Goal: Task Accomplishment & Management: Manage account settings

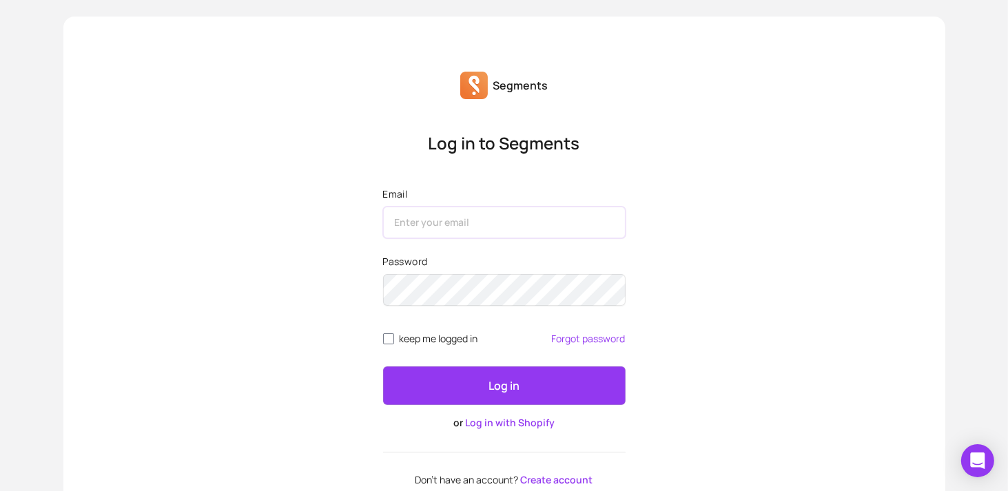
click at [416, 219] on input "Email" at bounding box center [504, 223] width 242 height 32
type input "[EMAIL_ADDRESS][DOMAIN_NAME]"
click at [593, 340] on link "Forgot password" at bounding box center [589, 338] width 74 height 11
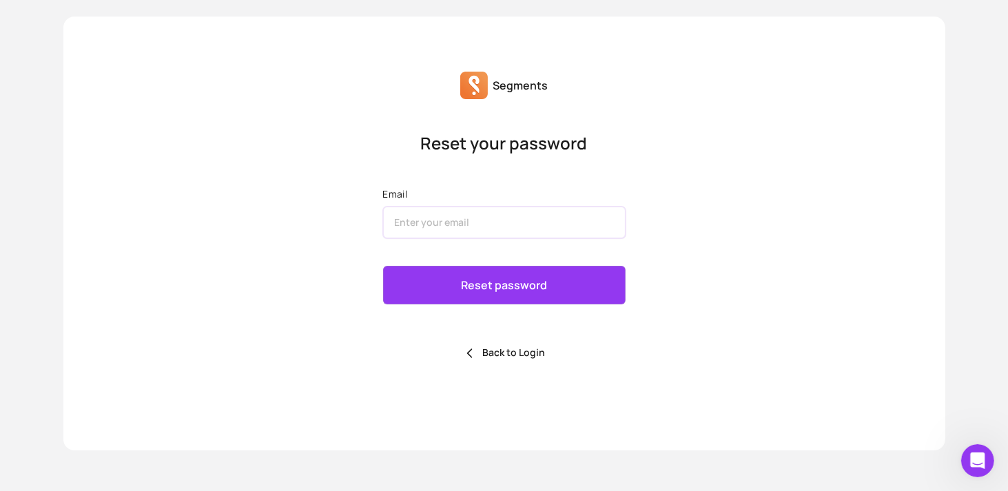
click at [403, 221] on input "Email" at bounding box center [504, 223] width 242 height 32
click at [400, 220] on input "Email" at bounding box center [504, 223] width 242 height 32
type input "[EMAIL_ADDRESS][DOMAIN_NAME]"
click at [494, 286] on p "Reset password" at bounding box center [504, 285] width 86 height 17
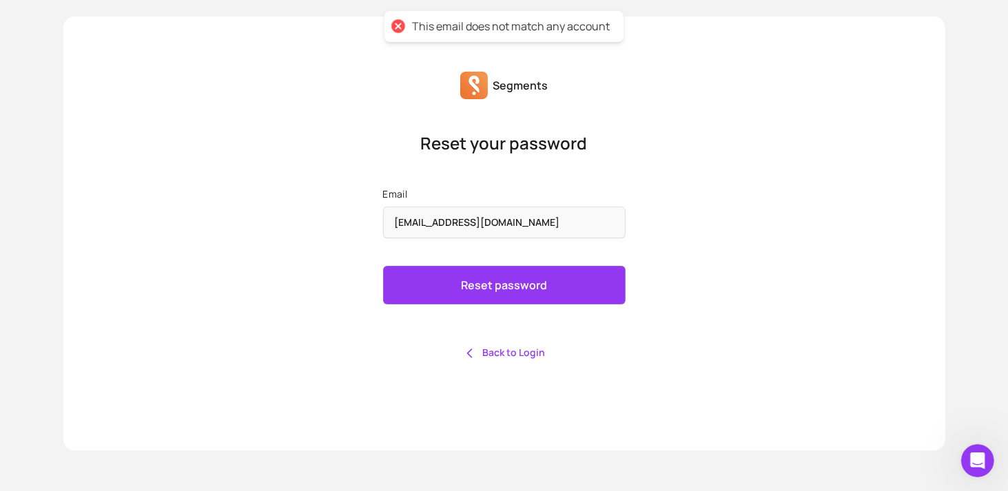
click at [508, 351] on link "Back to Login" at bounding box center [504, 352] width 82 height 13
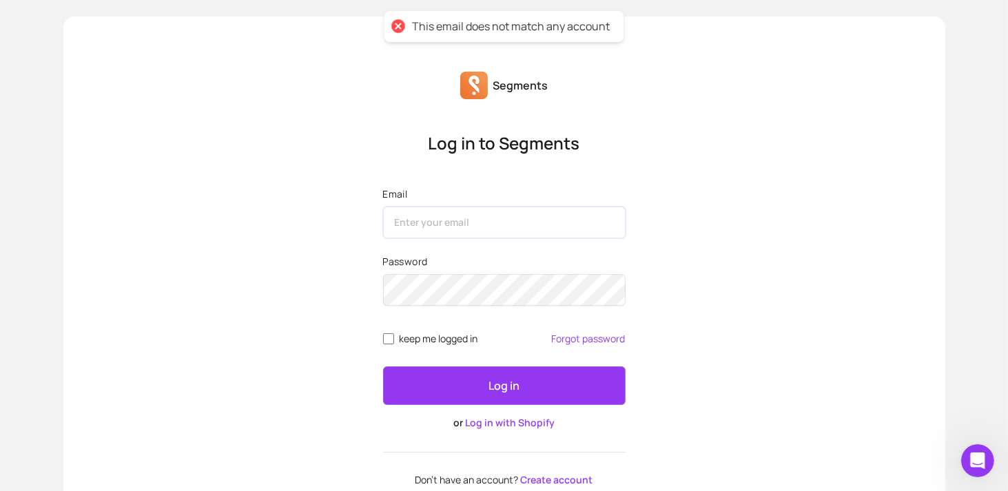
click at [414, 220] on input "Email" at bounding box center [504, 223] width 242 height 32
type input "[EMAIL_ADDRESS][DOMAIN_NAME]"
click at [586, 337] on link "Forgot password" at bounding box center [589, 338] width 74 height 11
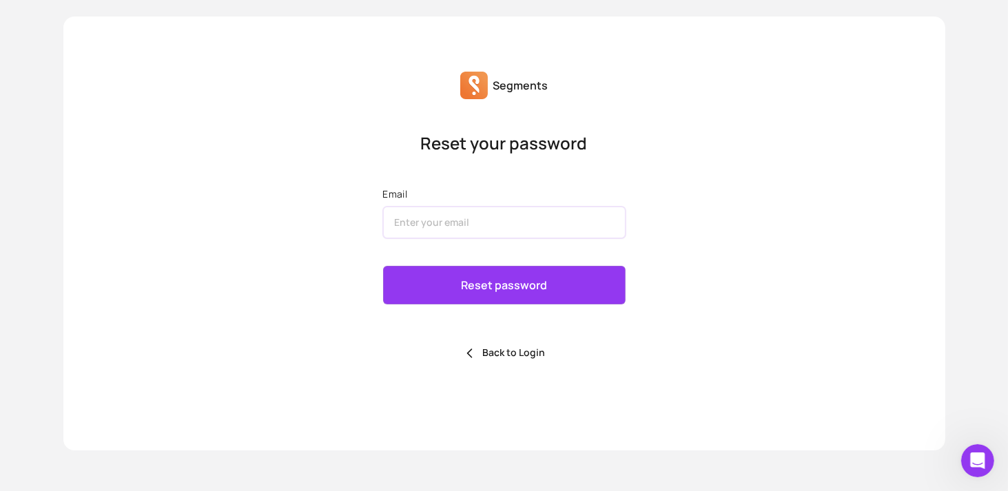
click at [456, 218] on input "Email" at bounding box center [504, 223] width 242 height 32
click at [456, 217] on input "Email" at bounding box center [504, 223] width 242 height 32
type input "[EMAIL_ADDRESS][DOMAIN_NAME]"
click at [479, 286] on p "Reset password" at bounding box center [504, 285] width 86 height 17
